Goal: Information Seeking & Learning: Learn about a topic

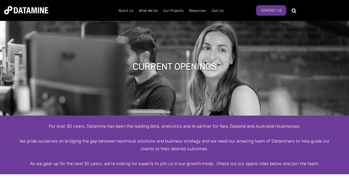
click at [150, 122] on div "For over 30 years, Datamine has been the leading data, analystics and AI partne…" at bounding box center [174, 145] width 349 height 59
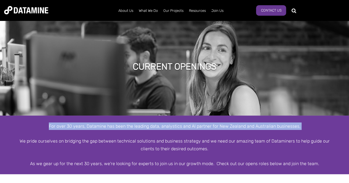
click at [150, 122] on div "For over 30 years, Datamine has been the leading data, analystics and AI partne…" at bounding box center [174, 145] width 349 height 59
click at [160, 135] on div at bounding box center [174, 133] width 315 height 7
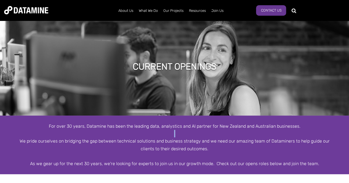
click at [160, 135] on div at bounding box center [174, 133] width 315 height 7
click at [153, 140] on div "We pride ourselves on bridging the gap between technical solutions and business…" at bounding box center [174, 145] width 315 height 15
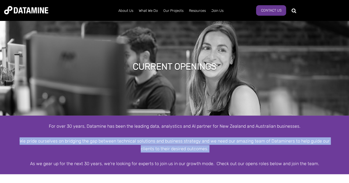
click at [153, 140] on div "We pride ourselves on bridging the gap between technical solutions and business…" at bounding box center [174, 145] width 315 height 15
click at [139, 143] on div "We pride ourselves on bridging the gap between technical solutions and business…" at bounding box center [174, 145] width 315 height 15
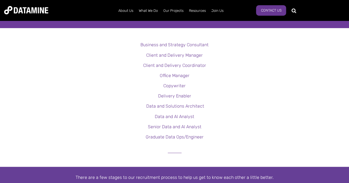
scroll to position [138, 0]
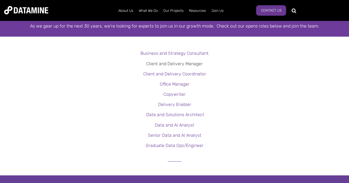
click at [178, 63] on link "Client and Delivery Manager" at bounding box center [174, 63] width 57 height 5
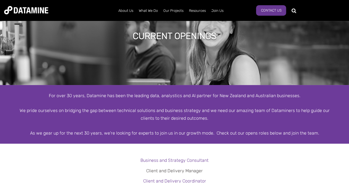
scroll to position [0, 0]
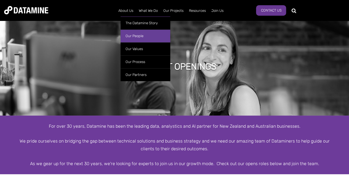
click at [132, 37] on link "Our People" at bounding box center [146, 36] width 50 height 13
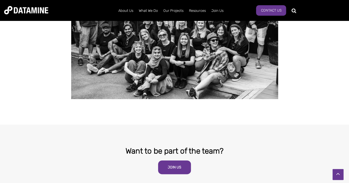
scroll to position [1076, 0]
